Goal: Task Accomplishment & Management: Manage account settings

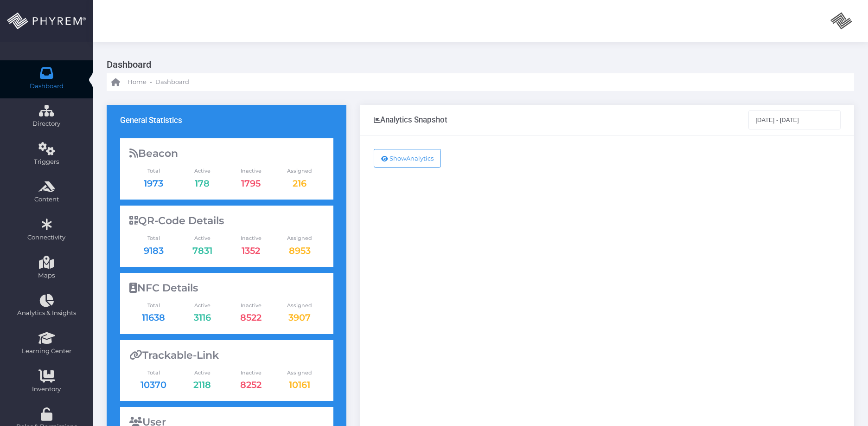
click at [436, 260] on div "Show Analytics" at bounding box center [607, 377] width 494 height 484
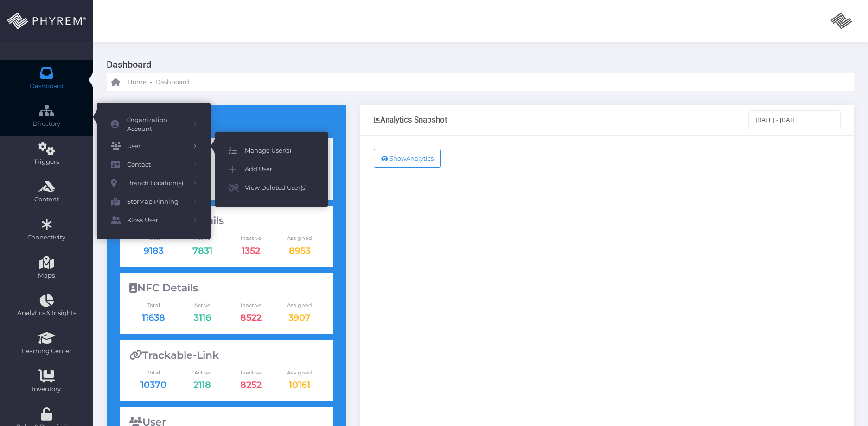
click at [276, 148] on span "Manage User(s)" at bounding box center [280, 151] width 70 height 12
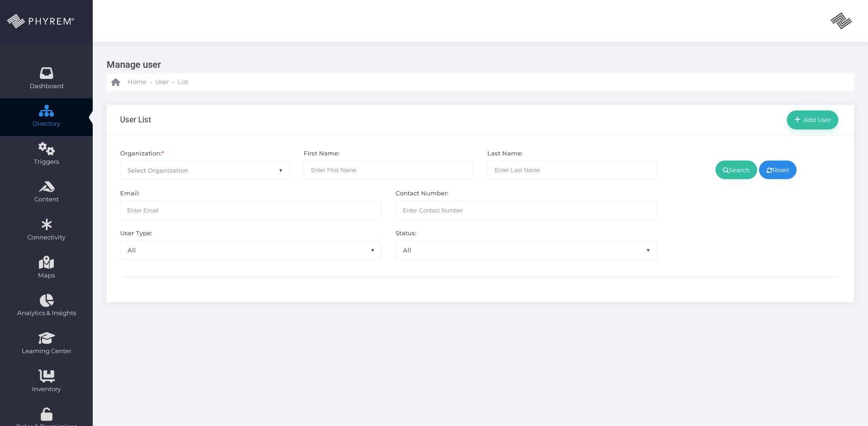
click at [214, 170] on span "Select Organization" at bounding box center [205, 170] width 169 height 18
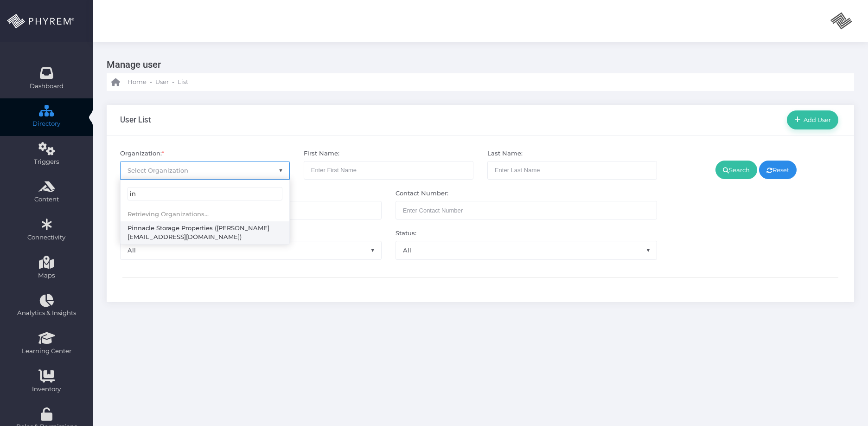
type input "i"
type input "p"
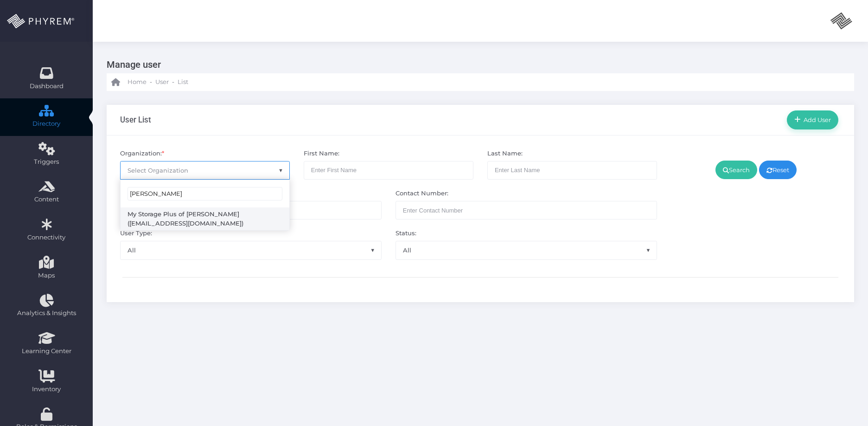
type input "forney"
select select "4807"
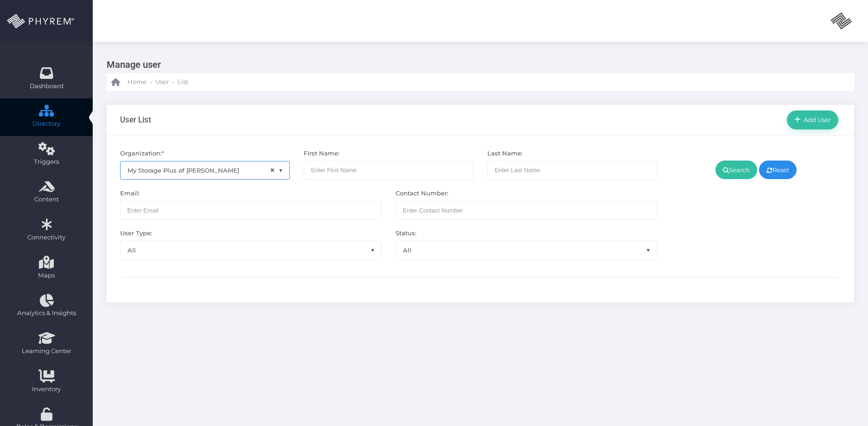
click at [711, 190] on div "Search Reset" at bounding box center [756, 204] width 184 height 111
click at [721, 163] on link "Search" at bounding box center [737, 170] width 42 height 19
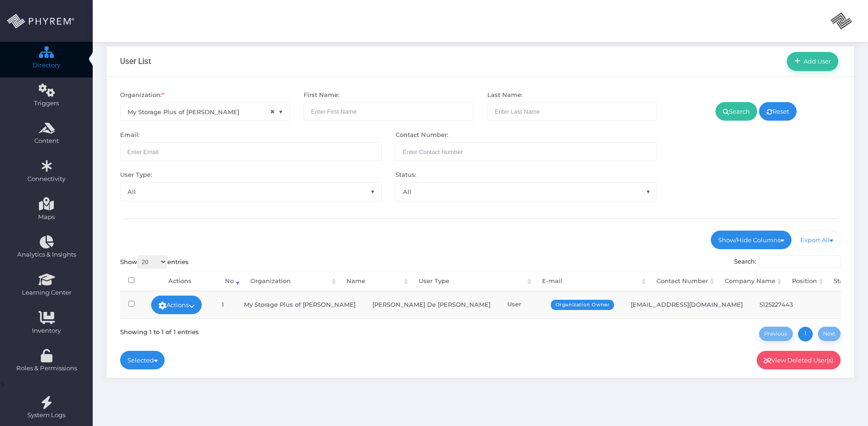
scroll to position [72, 0]
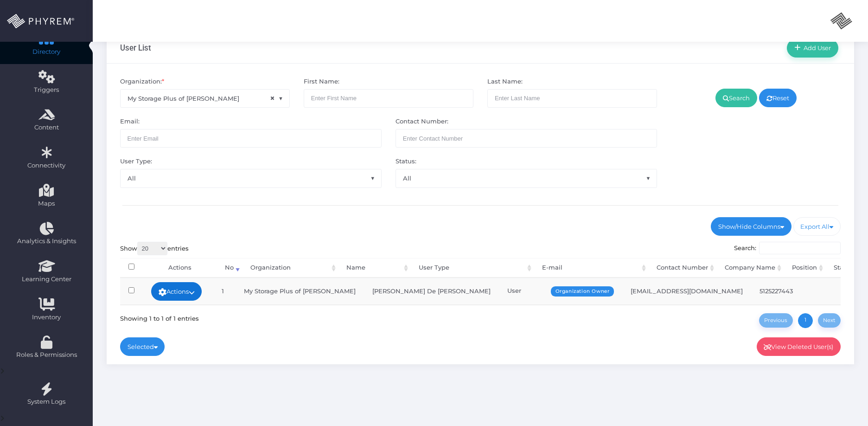
click at [182, 294] on link "Actions" at bounding box center [176, 291] width 51 height 19
click at [235, 379] on div "Manage user Home - User - List User List Add User *" at bounding box center [481, 211] width 776 height 483
click at [193, 294] on link "Actions" at bounding box center [176, 291] width 51 height 19
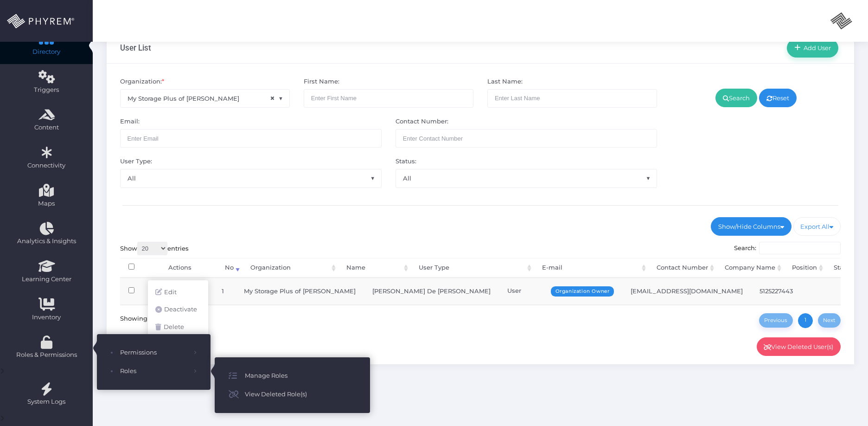
click at [262, 332] on div "Selected Activate Selected Deactivate Selected" at bounding box center [480, 332] width 721 height 9
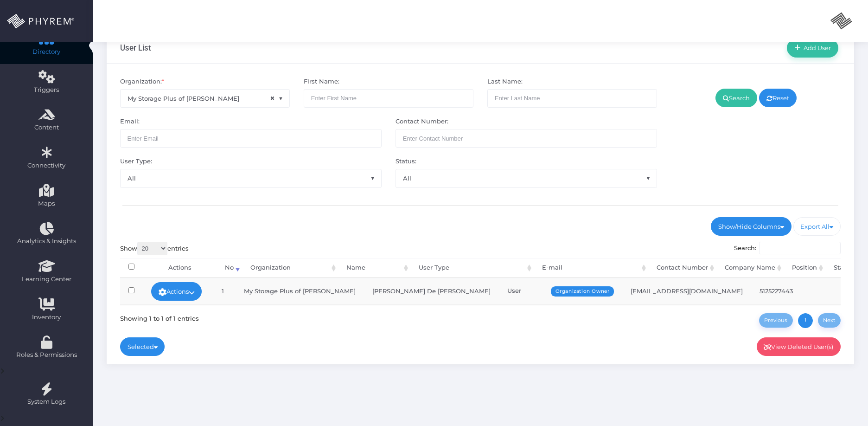
click at [176, 285] on link "Actions" at bounding box center [176, 291] width 51 height 19
click at [185, 368] on link "Sign In" at bounding box center [178, 362] width 60 height 18
